Goal: Information Seeking & Learning: Learn about a topic

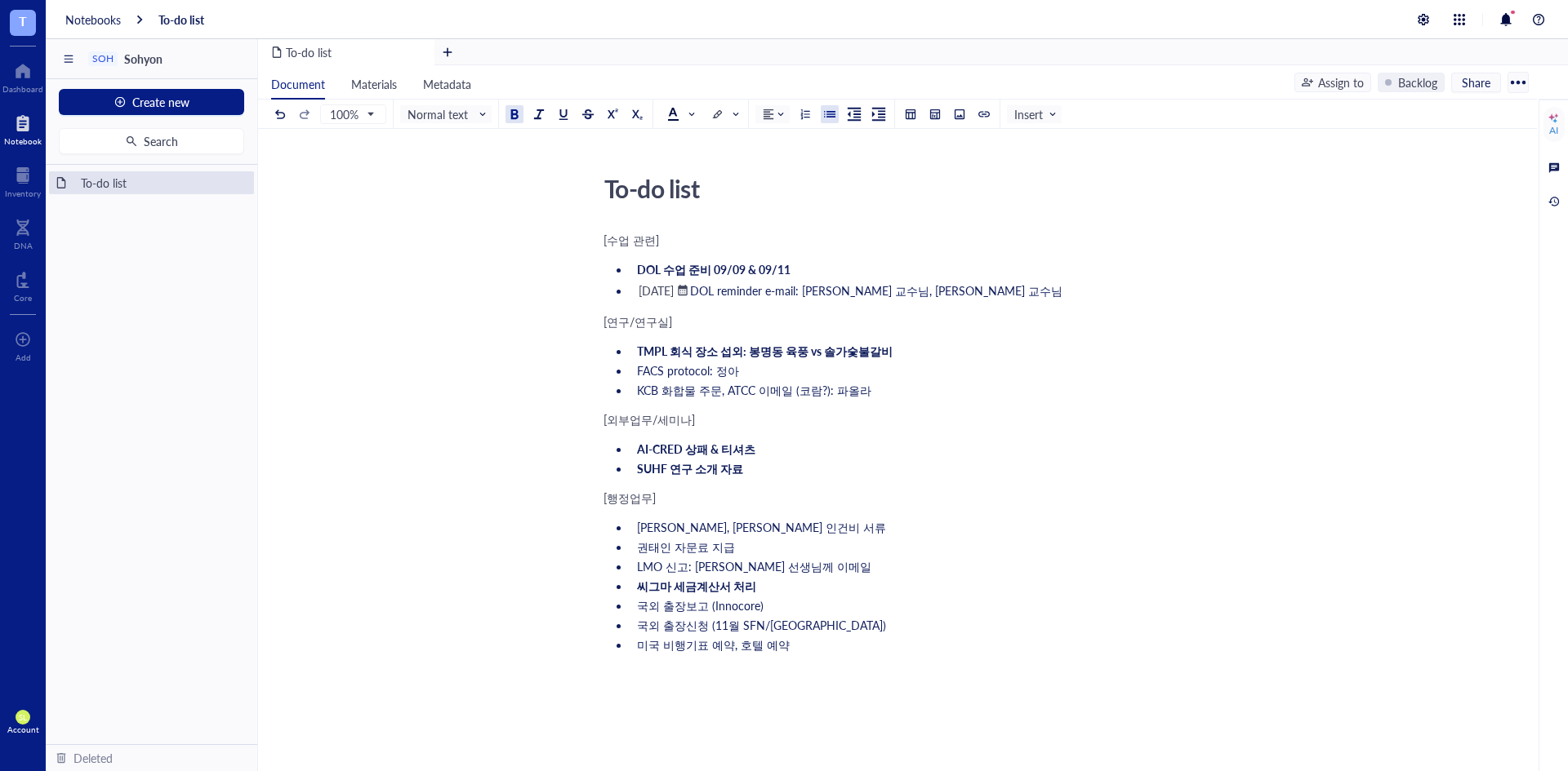
click at [735, 354] on span "TMPL 회식 장소 섭외: 봉명동 육풍 vs 솔가숯불갈비" at bounding box center [764, 350] width 255 height 16
click at [739, 351] on span "TMPL 회식 장소 섭외: 봉명동 육풍 vs 솔가숯불갈비" at bounding box center [764, 350] width 255 height 16
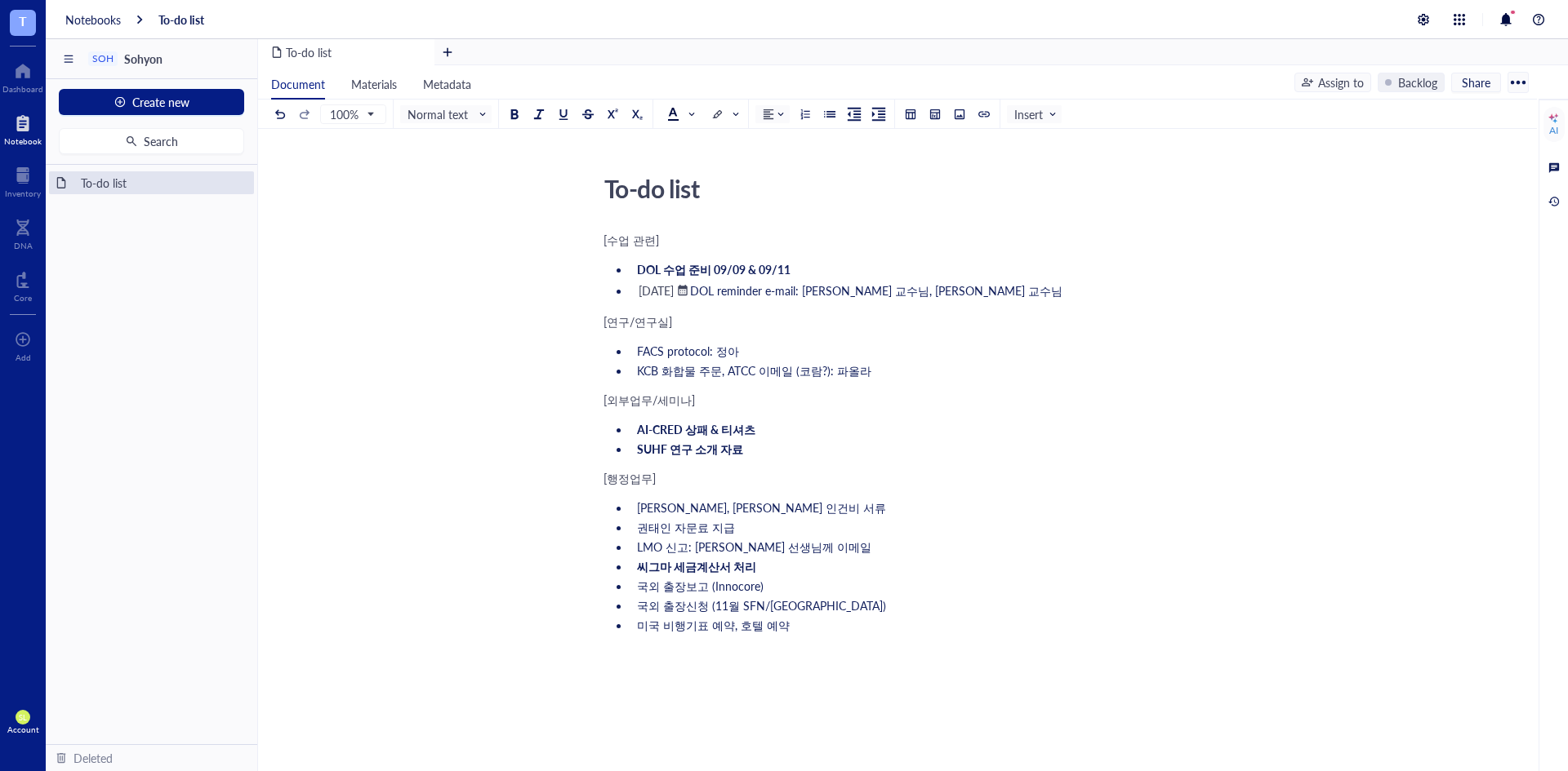
scroll to position [55, 0]
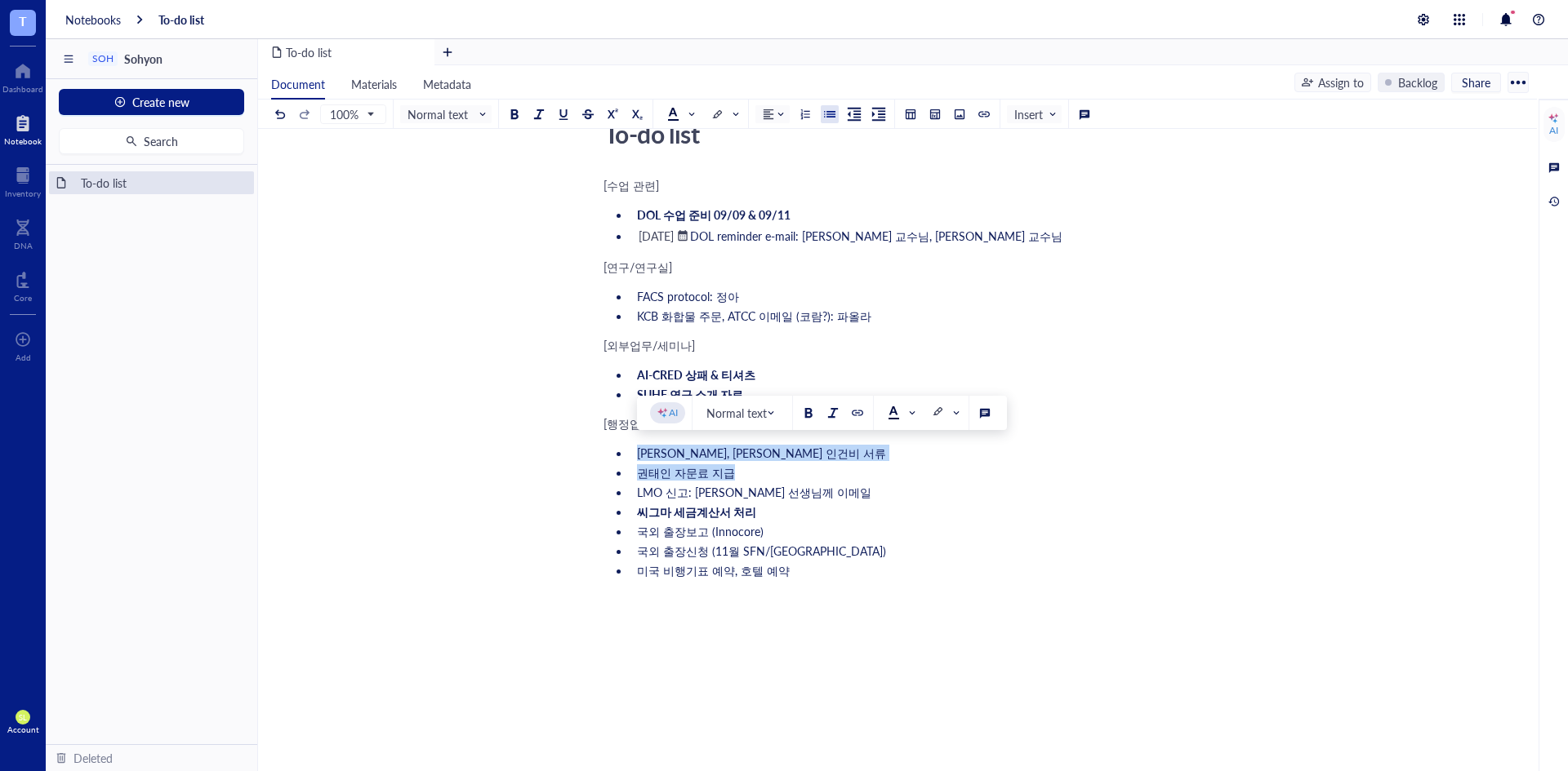
drag, startPoint x: 766, startPoint y: 476, endPoint x: 597, endPoint y: 456, distance: 170.2
click at [597, 456] on div "To-do list To-do list [수업 관련] DOL 수업 준비 09/09 & 09/11 ﻿ [DATE] ﻿ DOL reminder e…" at bounding box center [894, 509] width 1272 height 792
click at [797, 524] on li "국외 출장보고 (Innocore)" at bounding box center [907, 531] width 555 height 16
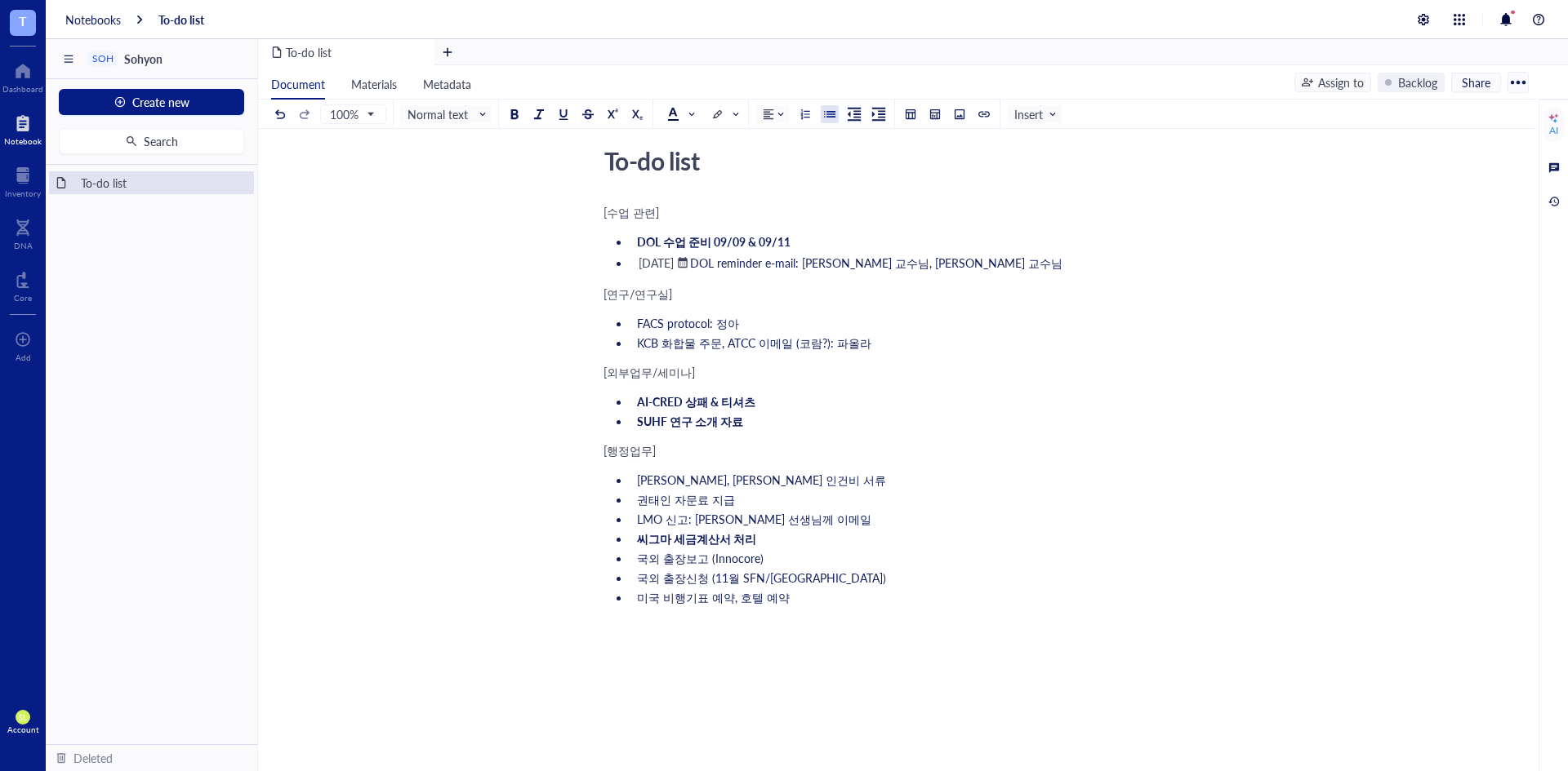
scroll to position [27, 0]
